Goal: Transaction & Acquisition: Obtain resource

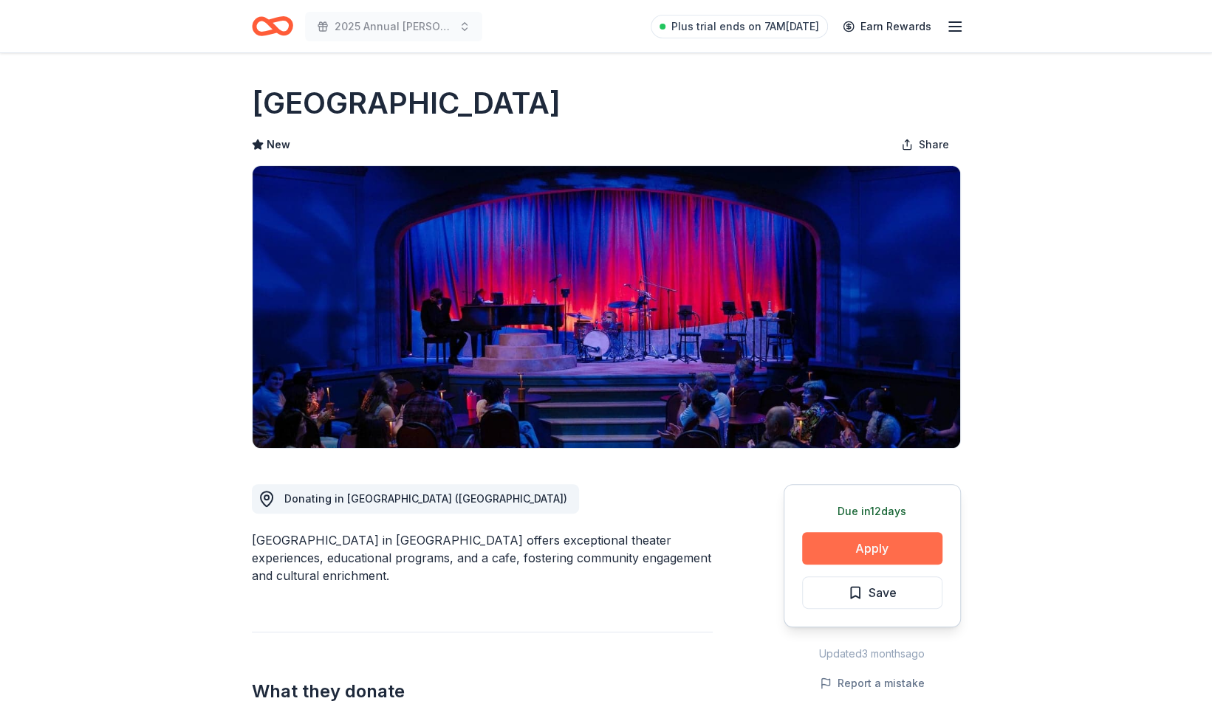
click at [827, 545] on button "Apply" at bounding box center [872, 548] width 140 height 32
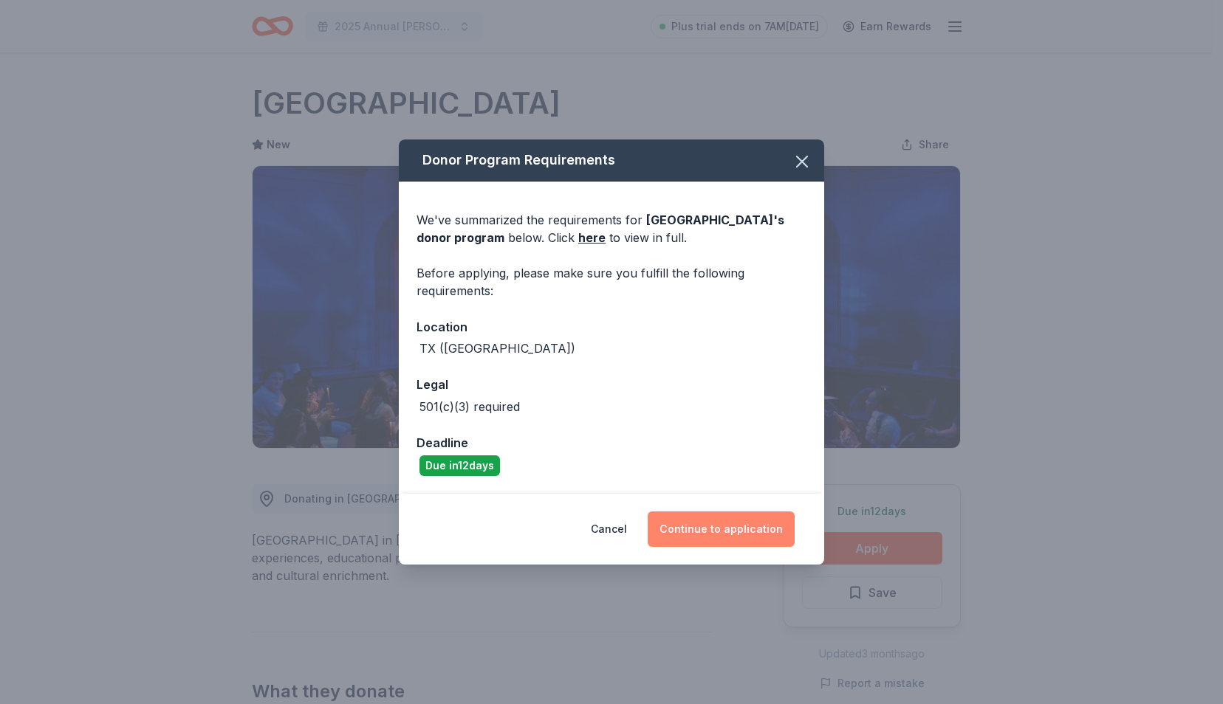
click at [723, 529] on button "Continue to application" at bounding box center [721, 529] width 147 height 35
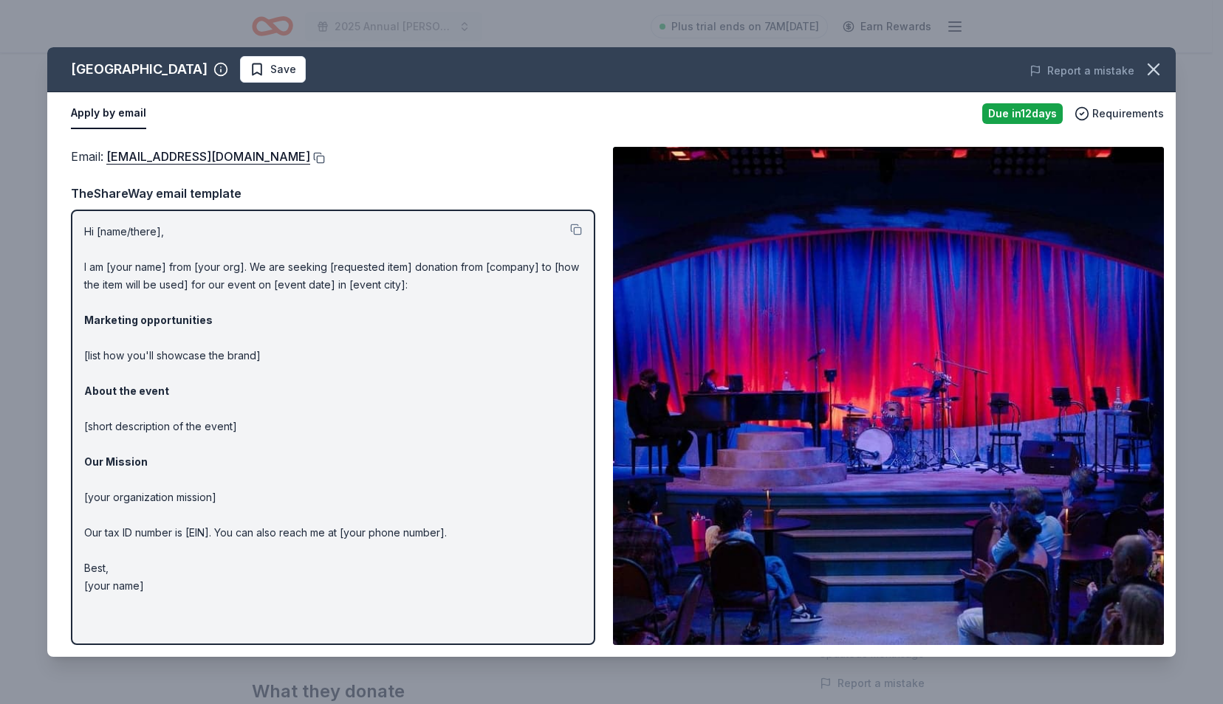
click at [310, 157] on button at bounding box center [317, 158] width 15 height 12
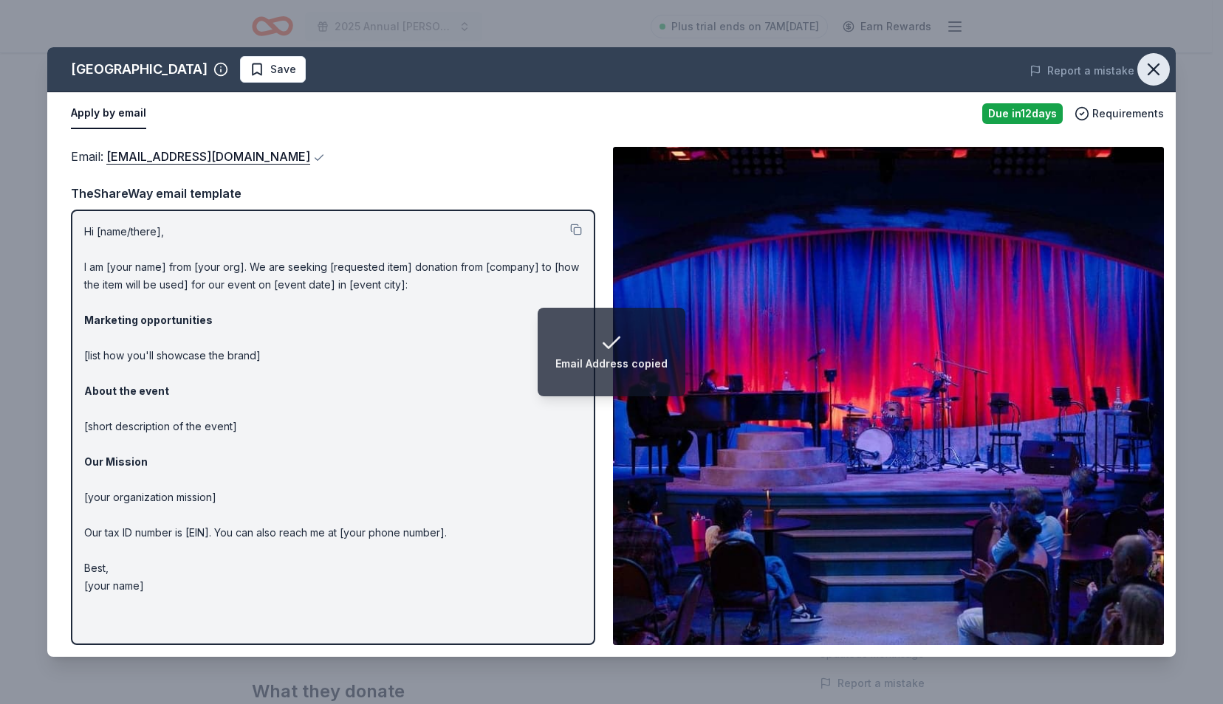
click at [1155, 65] on icon "button" at bounding box center [1153, 69] width 21 height 21
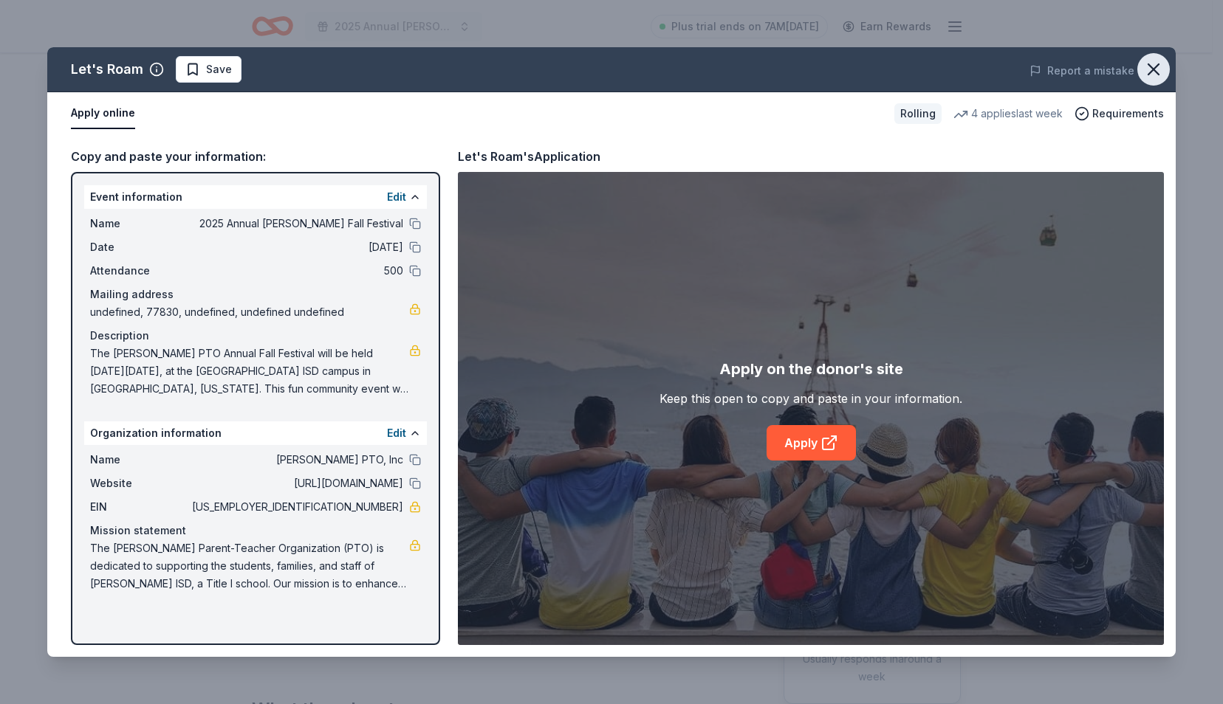
click at [1150, 61] on icon "button" at bounding box center [1153, 69] width 21 height 21
